Goal: Task Accomplishment & Management: Use online tool/utility

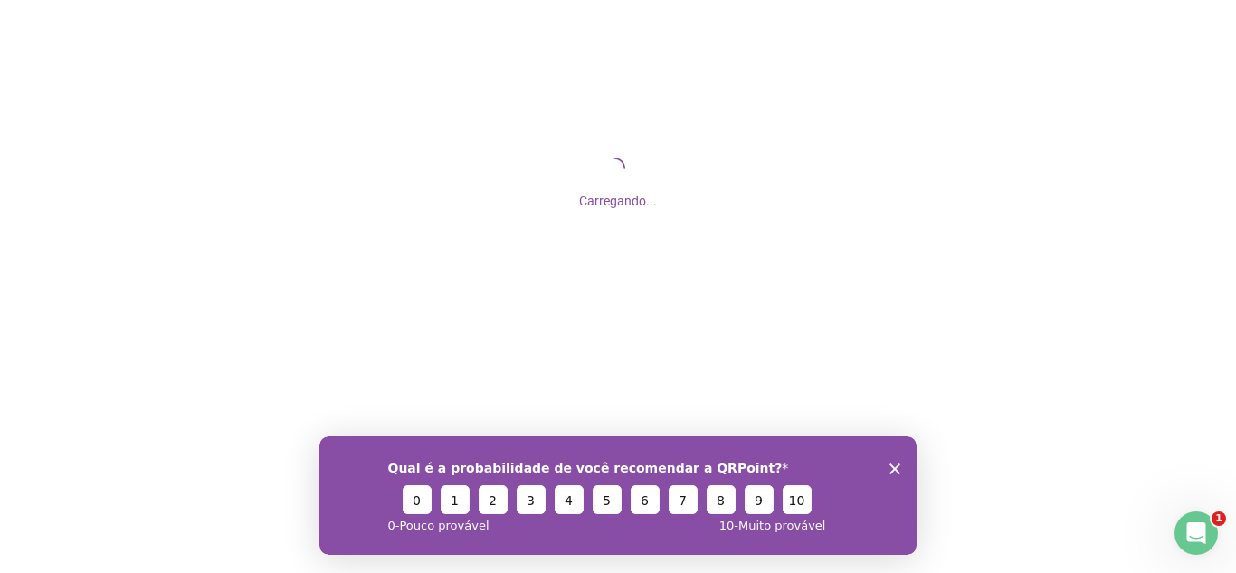
click at [889, 469] on div "Qual é a probabilidade de você recomendar a QRPoint? 0 1 2 3 4 5 6 7 8 9 10 0 -…" at bounding box center [617, 494] width 597 height 119
click at [895, 470] on icon "Encerrar pesquisa" at bounding box center [895, 467] width 11 height 11
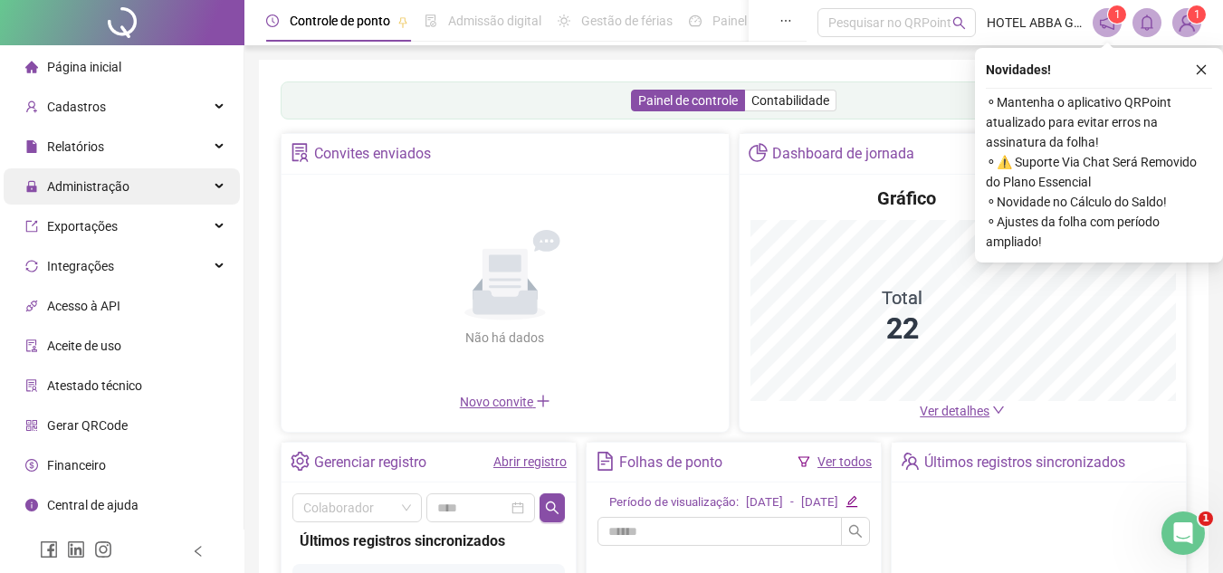
click at [110, 194] on span "Administração" at bounding box center [88, 186] width 82 height 14
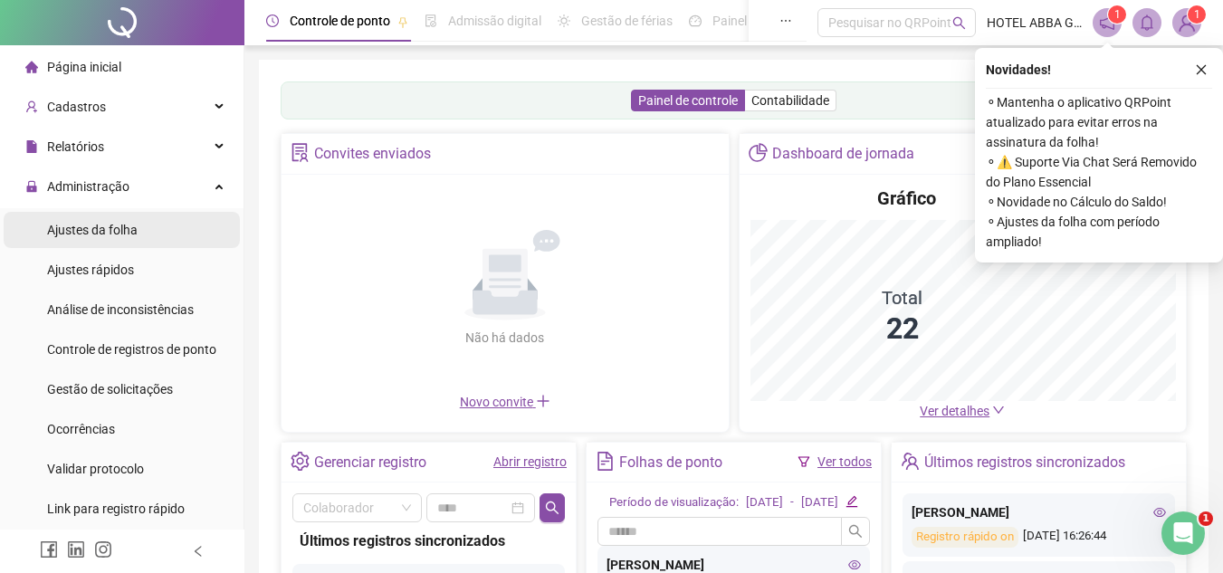
click at [137, 234] on li "Ajustes da folha" at bounding box center [122, 230] width 236 height 36
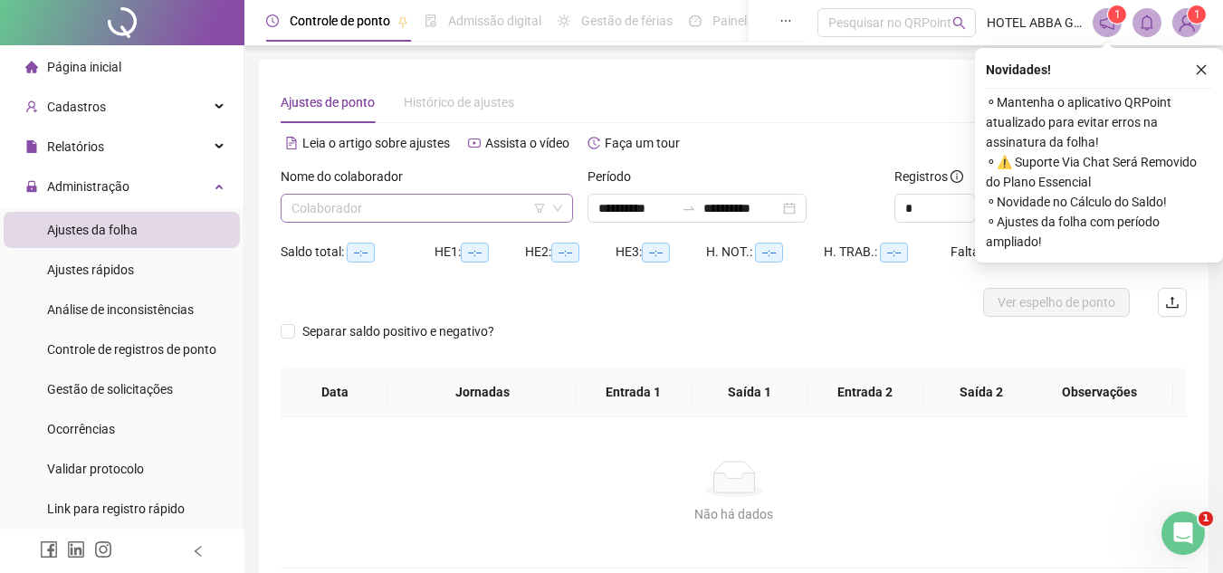
click at [326, 209] on input "search" at bounding box center [418, 208] width 254 height 27
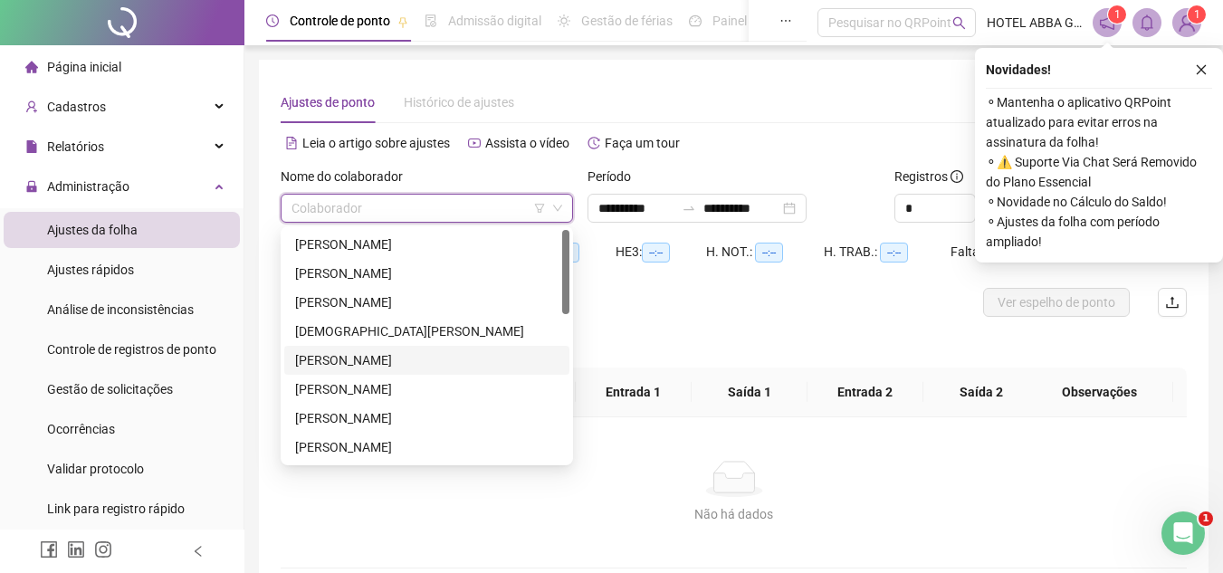
click at [415, 354] on div "[PERSON_NAME]" at bounding box center [426, 360] width 263 height 20
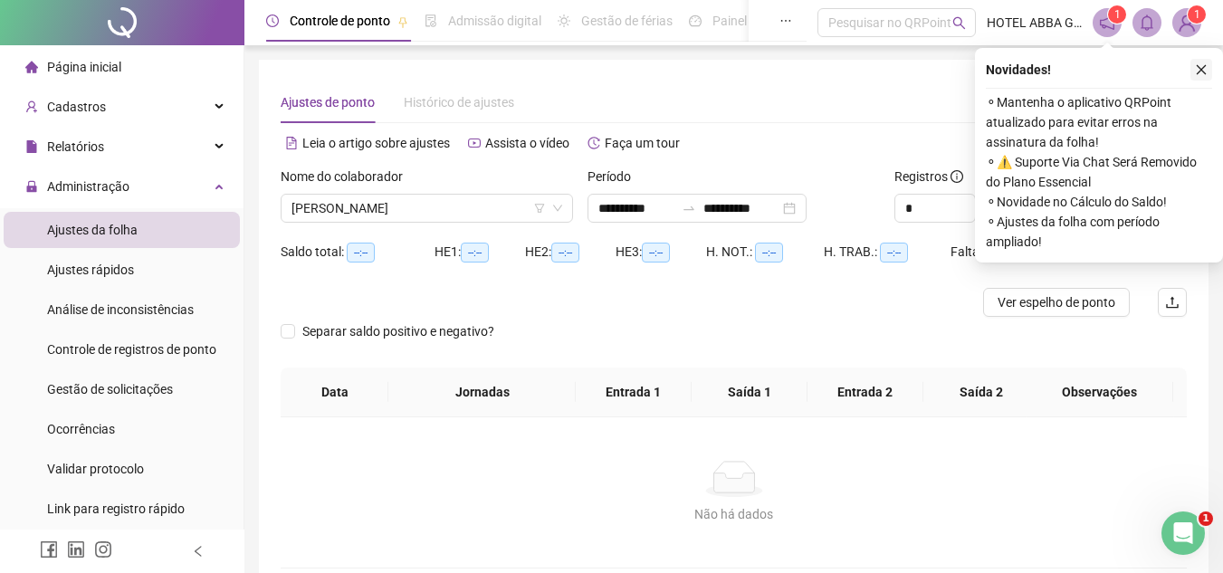
click at [1200, 74] on icon "close" at bounding box center [1201, 69] width 13 height 13
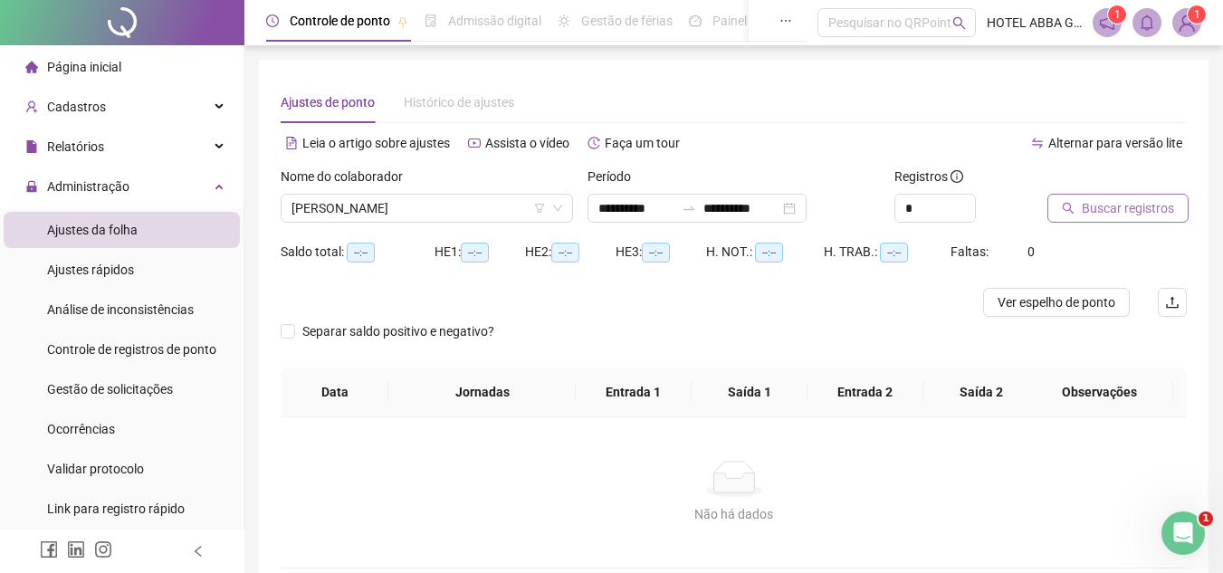
click at [1152, 203] on span "Buscar registros" at bounding box center [1128, 208] width 92 height 20
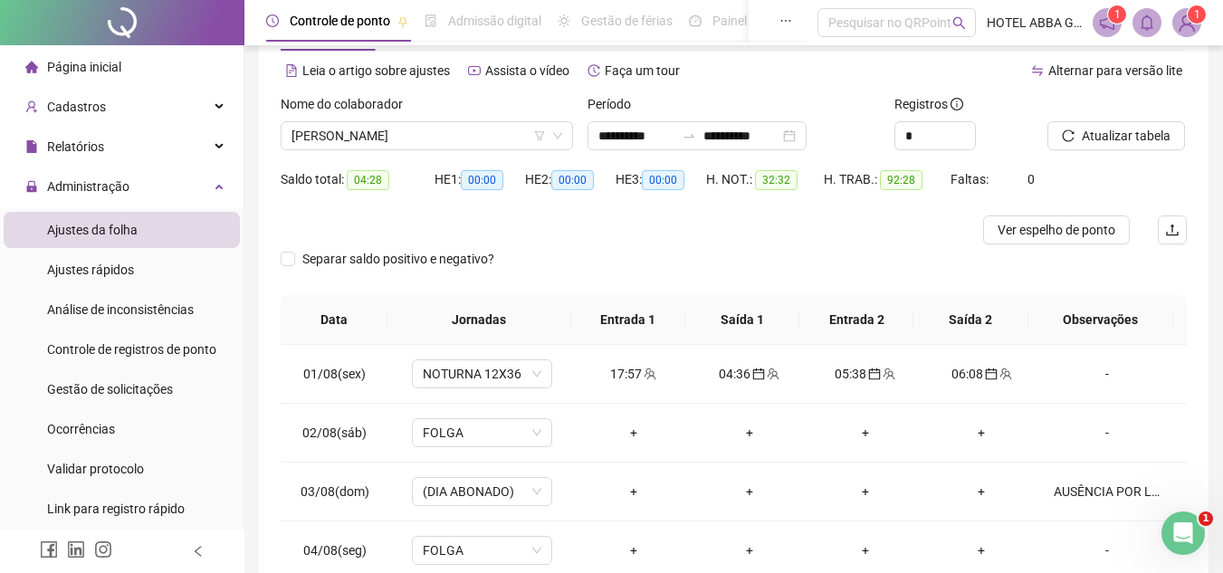
scroll to position [52, 0]
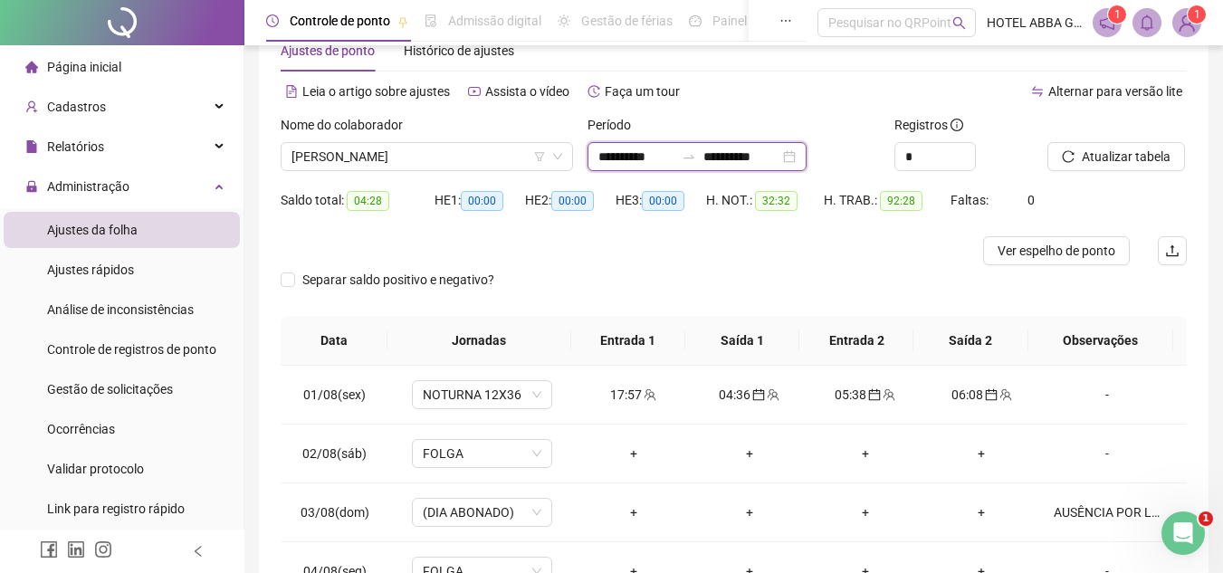
click at [730, 154] on input "**********" at bounding box center [741, 157] width 76 height 20
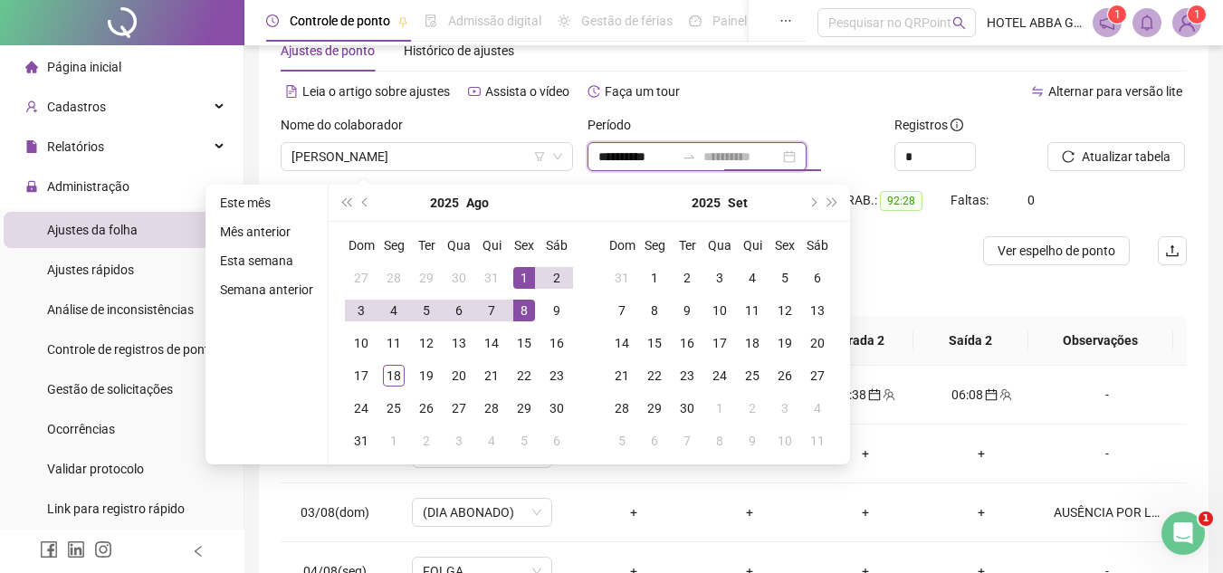
type input "**********"
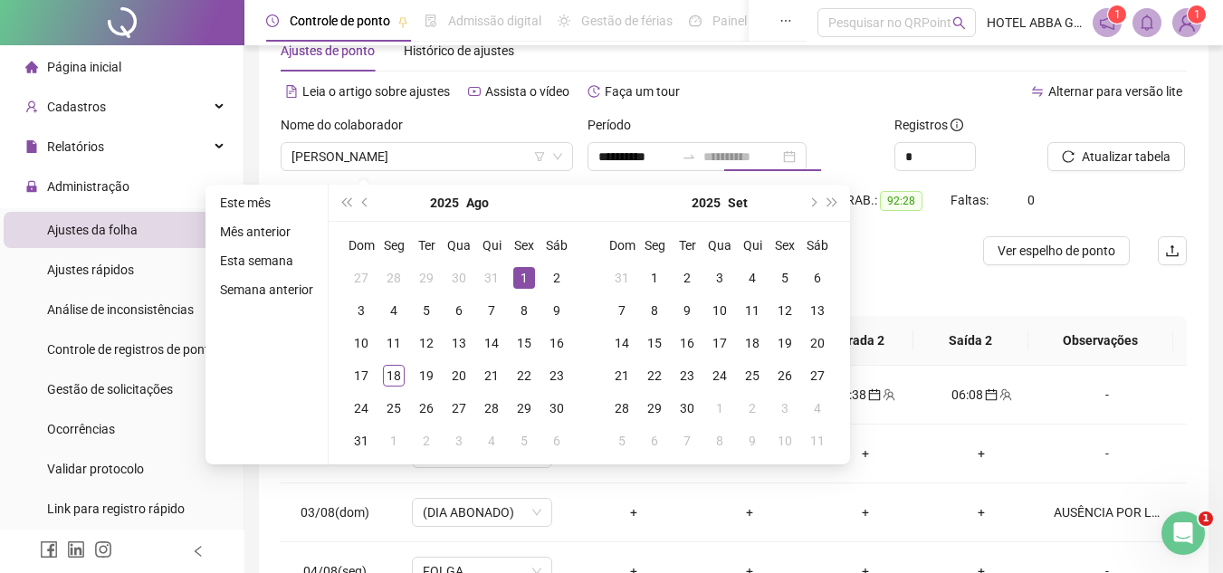
click at [523, 278] on div "1" at bounding box center [524, 278] width 22 height 22
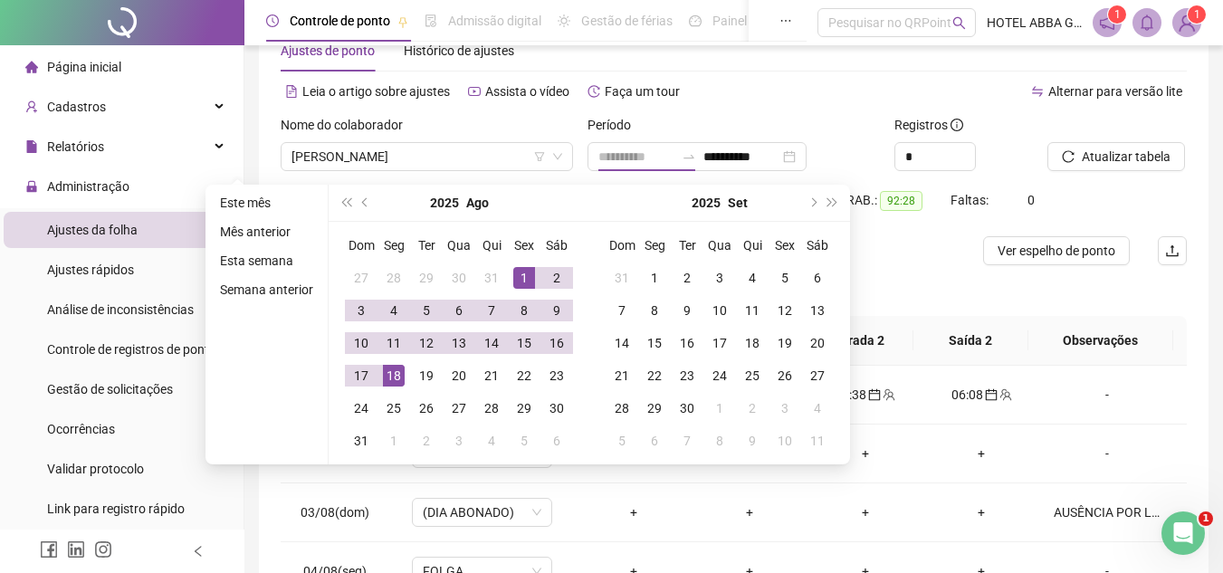
click at [395, 377] on div "18" at bounding box center [394, 376] width 22 height 22
type input "**********"
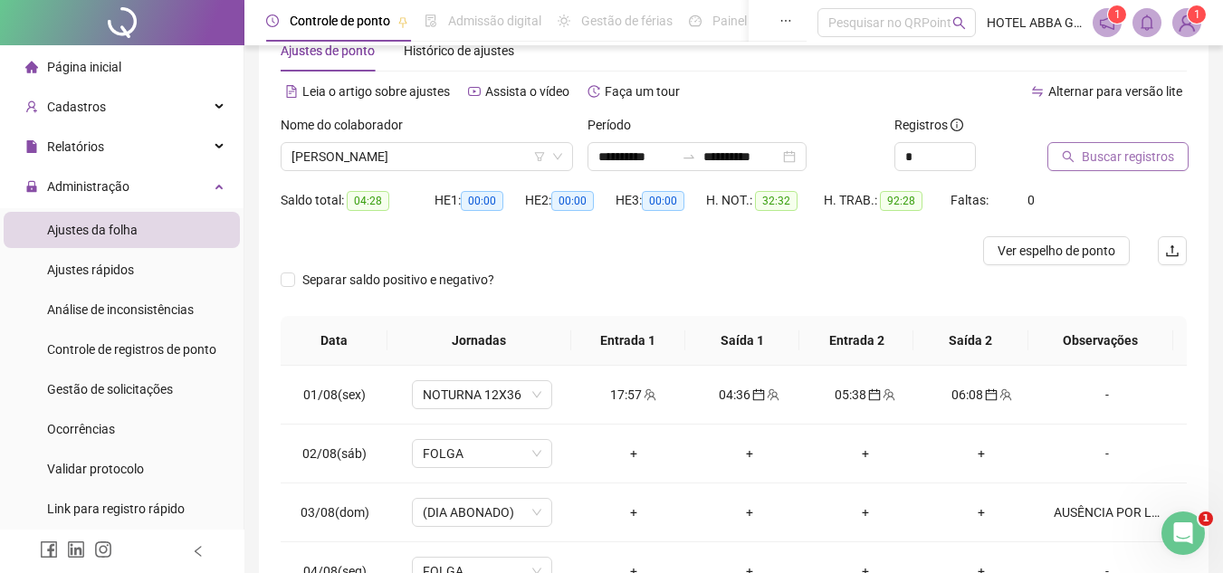
click at [1087, 156] on span "Buscar registros" at bounding box center [1128, 157] width 92 height 20
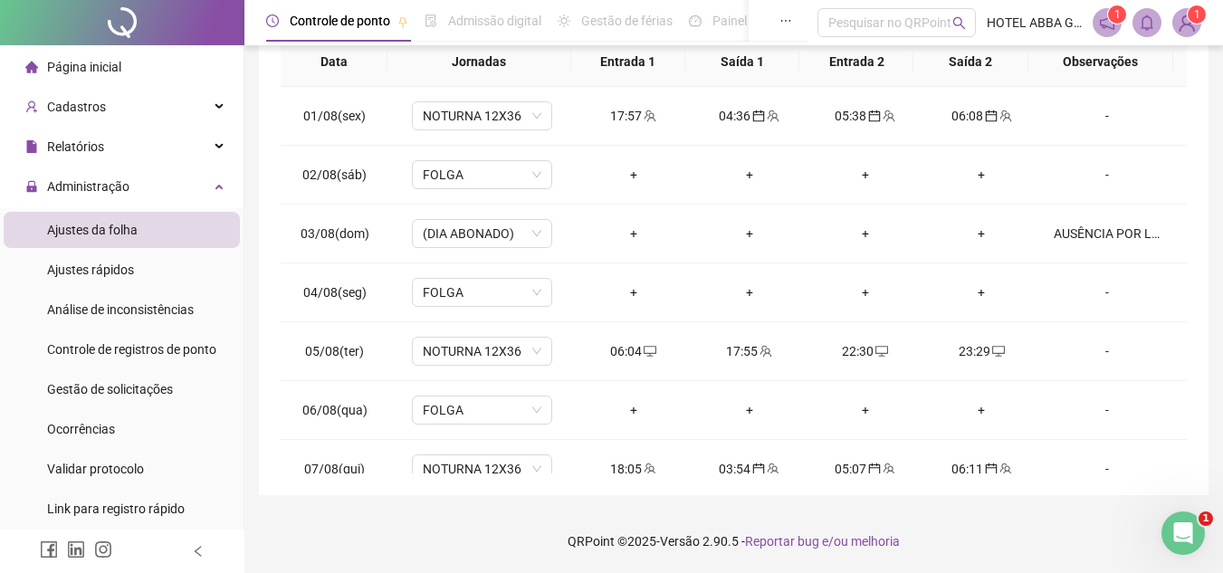
scroll to position [672, 0]
